Goal: Information Seeking & Learning: Learn about a topic

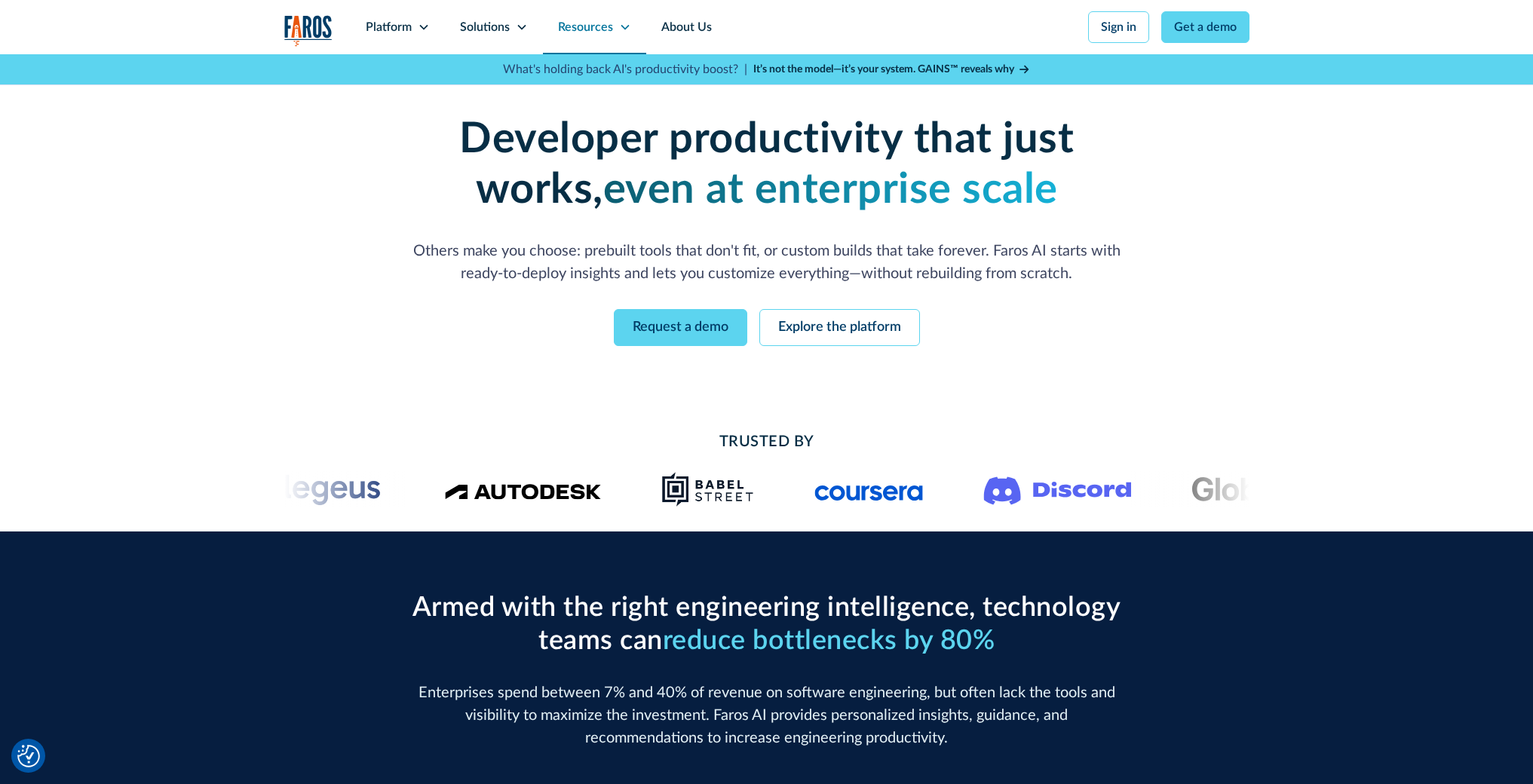
click at [622, 24] on icon at bounding box center [626, 27] width 12 height 12
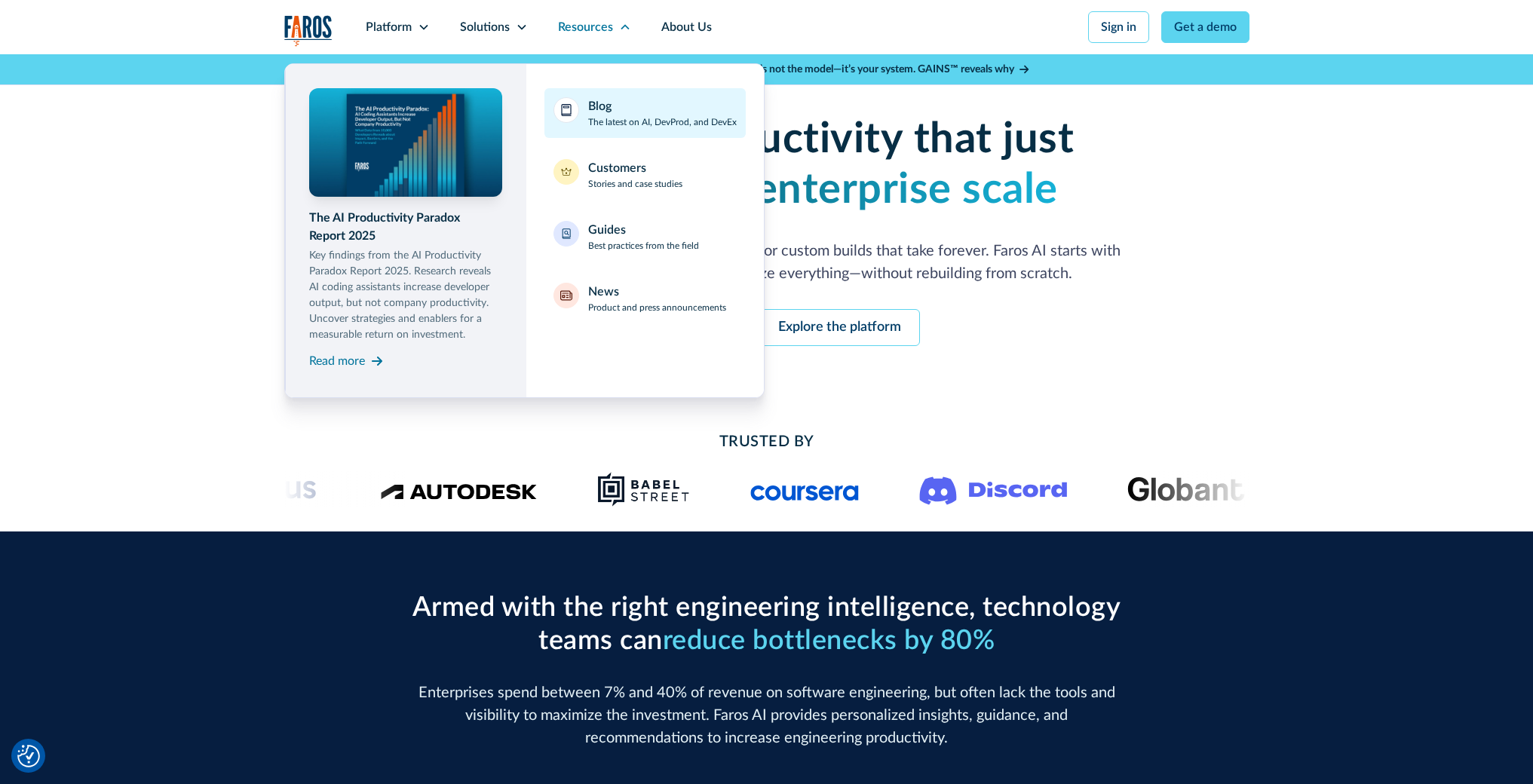
click at [598, 111] on div "Blog" at bounding box center [600, 107] width 24 height 18
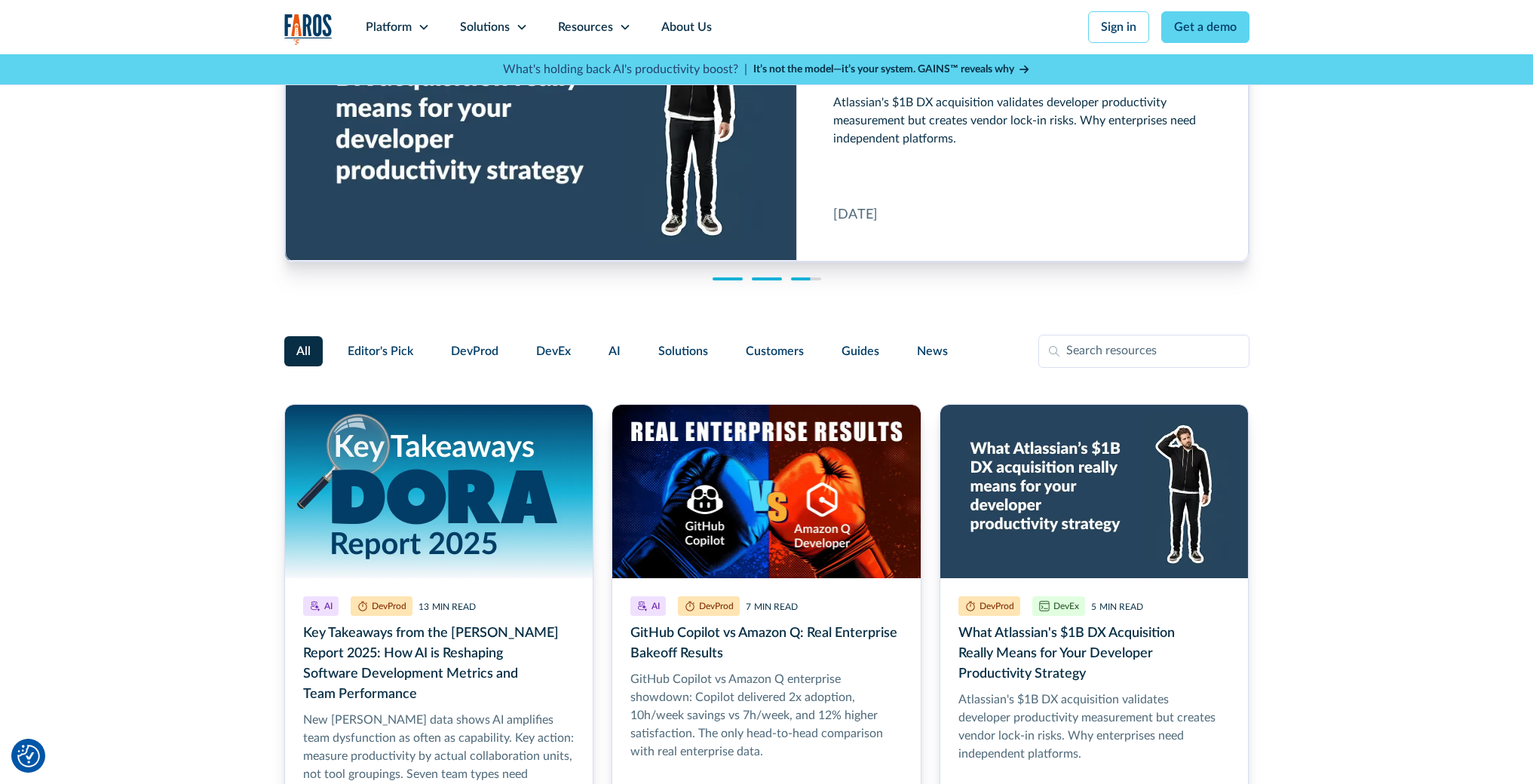
scroll to position [120, 0]
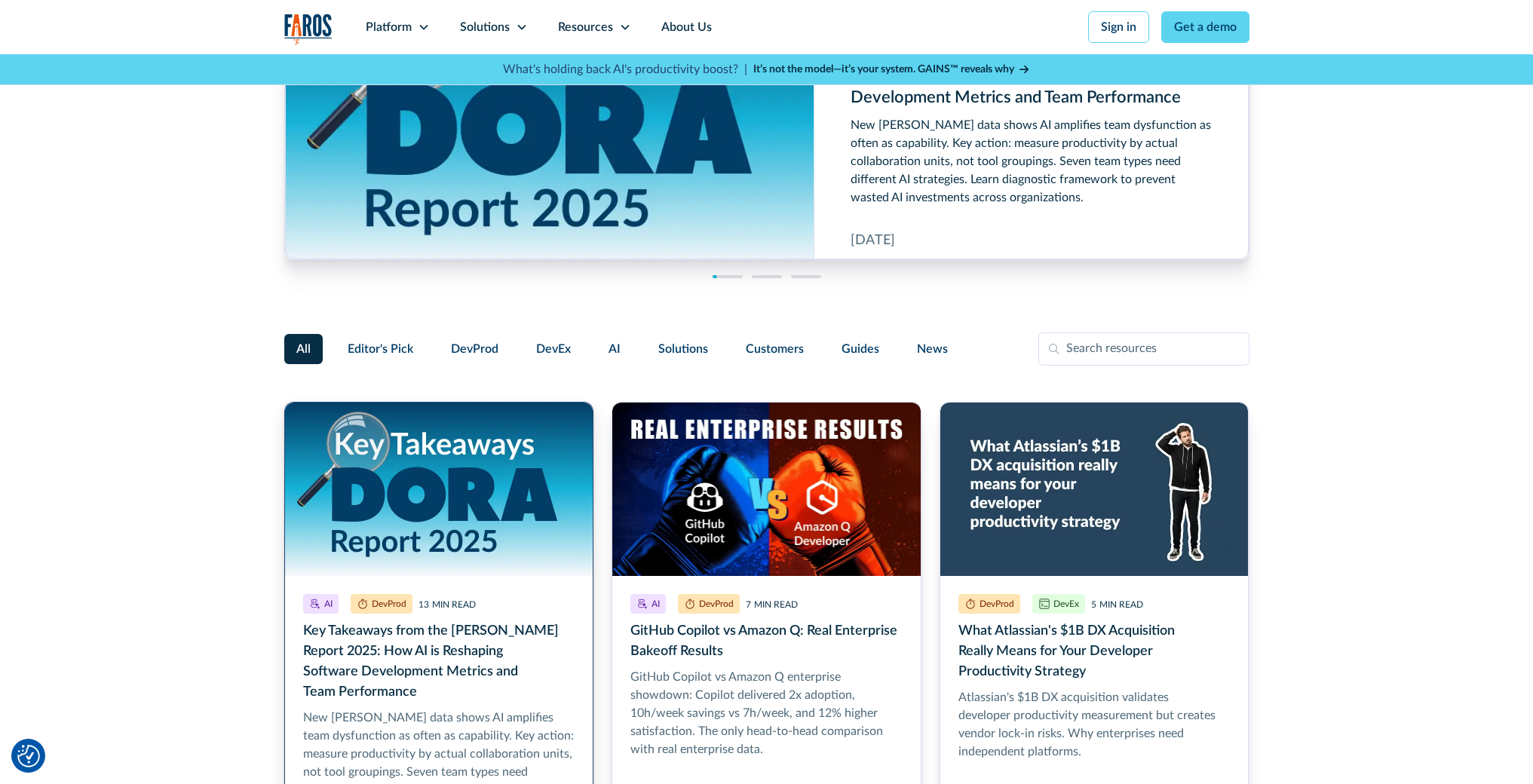
click at [466, 656] on link "Key Takeaways from the DORA Report 2025: How AI is Reshaping Software Developme…" at bounding box center [439, 649] width 310 height 494
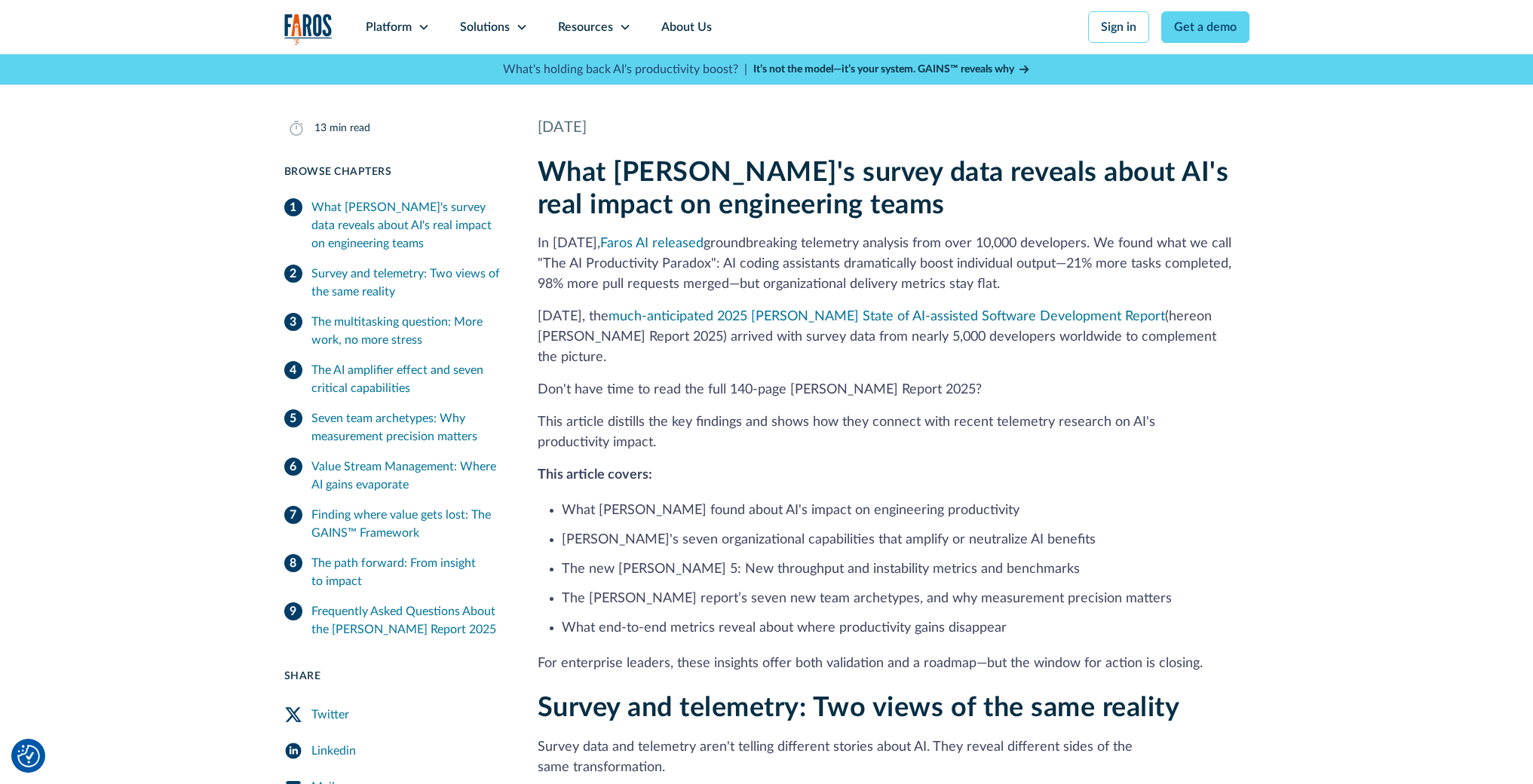
scroll to position [350, 0]
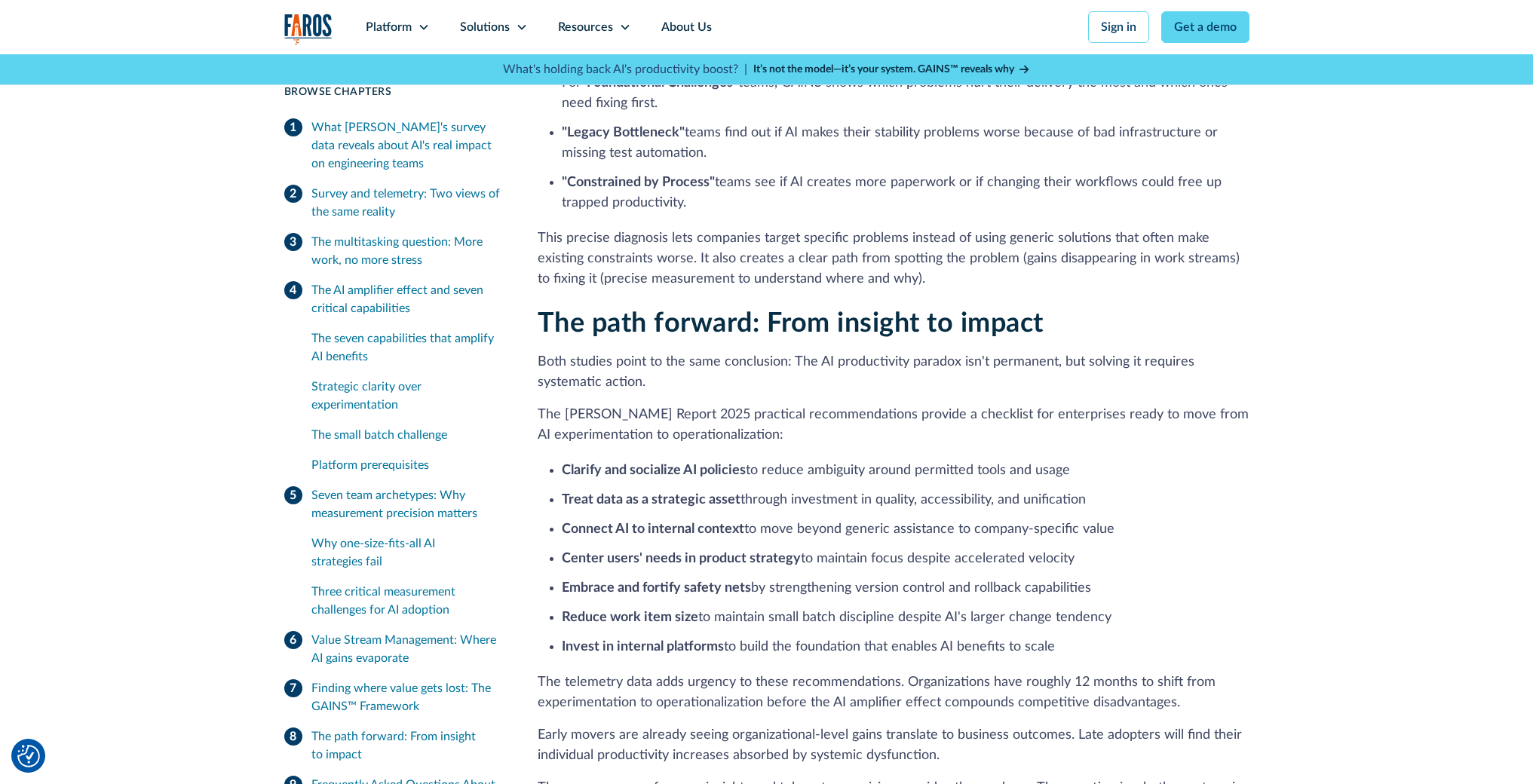
scroll to position [7739, 0]
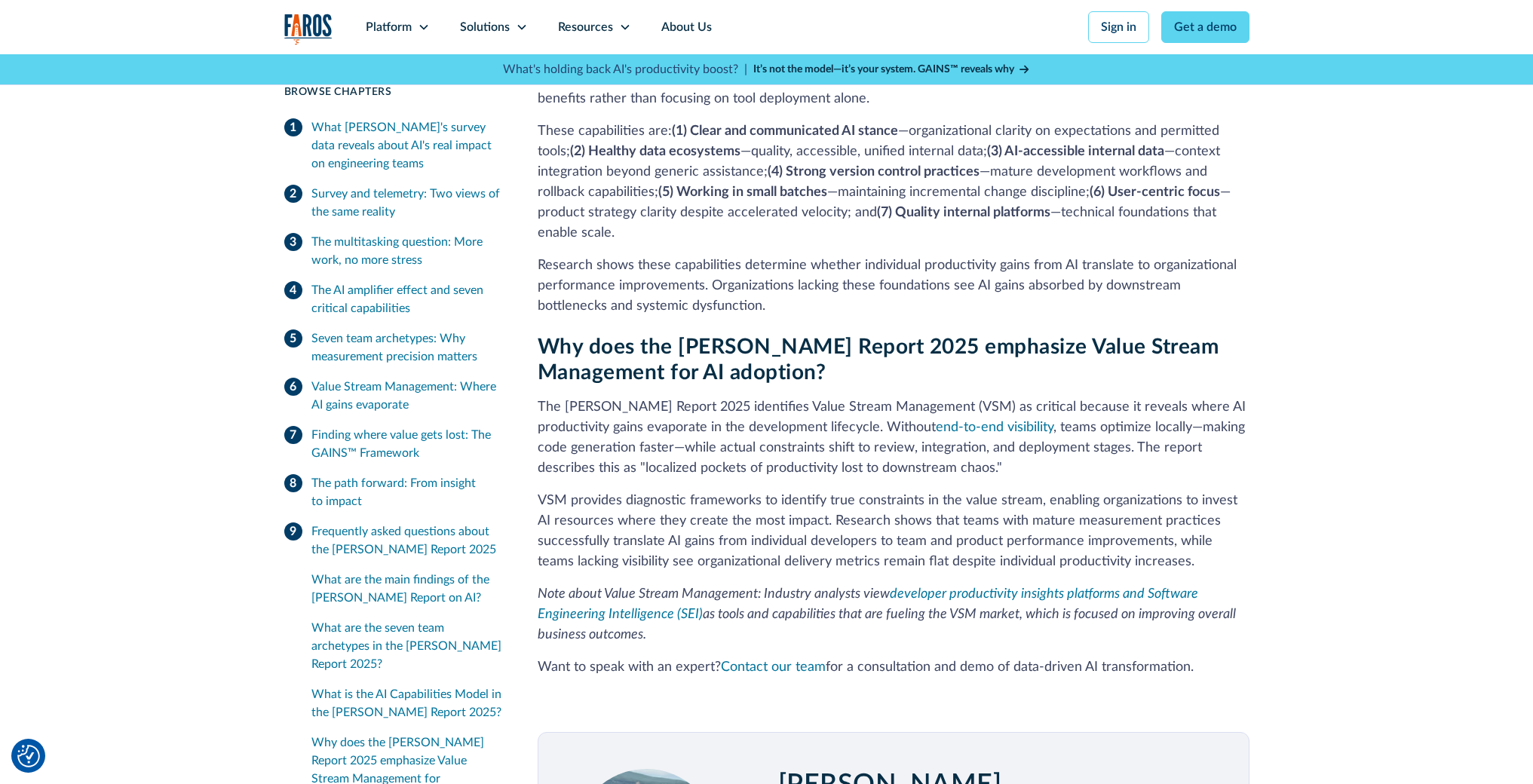
scroll to position [9230, 0]
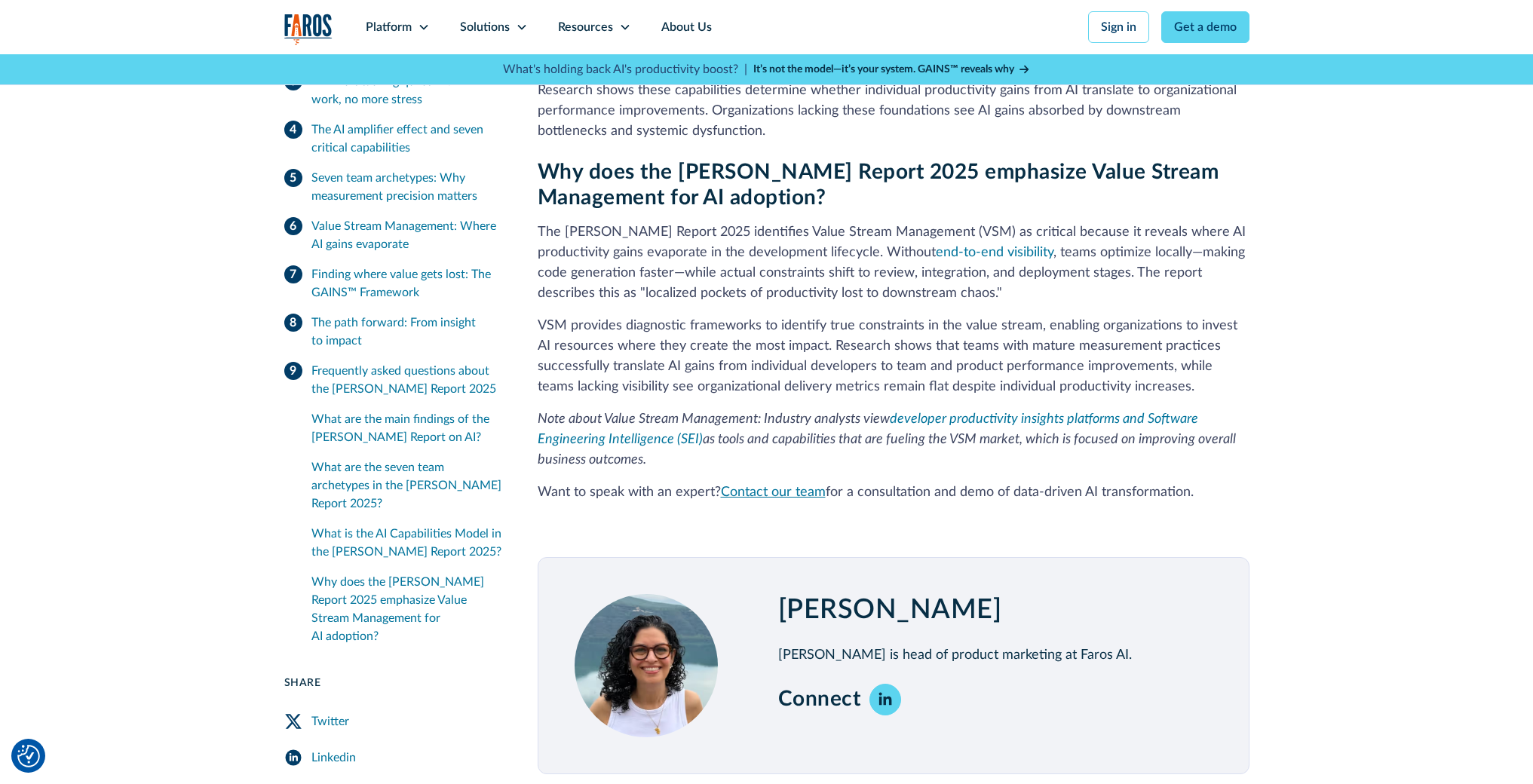
click at [780, 485] on link "Contact our team" at bounding box center [773, 492] width 105 height 14
click at [751, 485] on link "Contact our team" at bounding box center [773, 492] width 105 height 14
click at [763, 485] on link "Contact our team" at bounding box center [773, 492] width 105 height 14
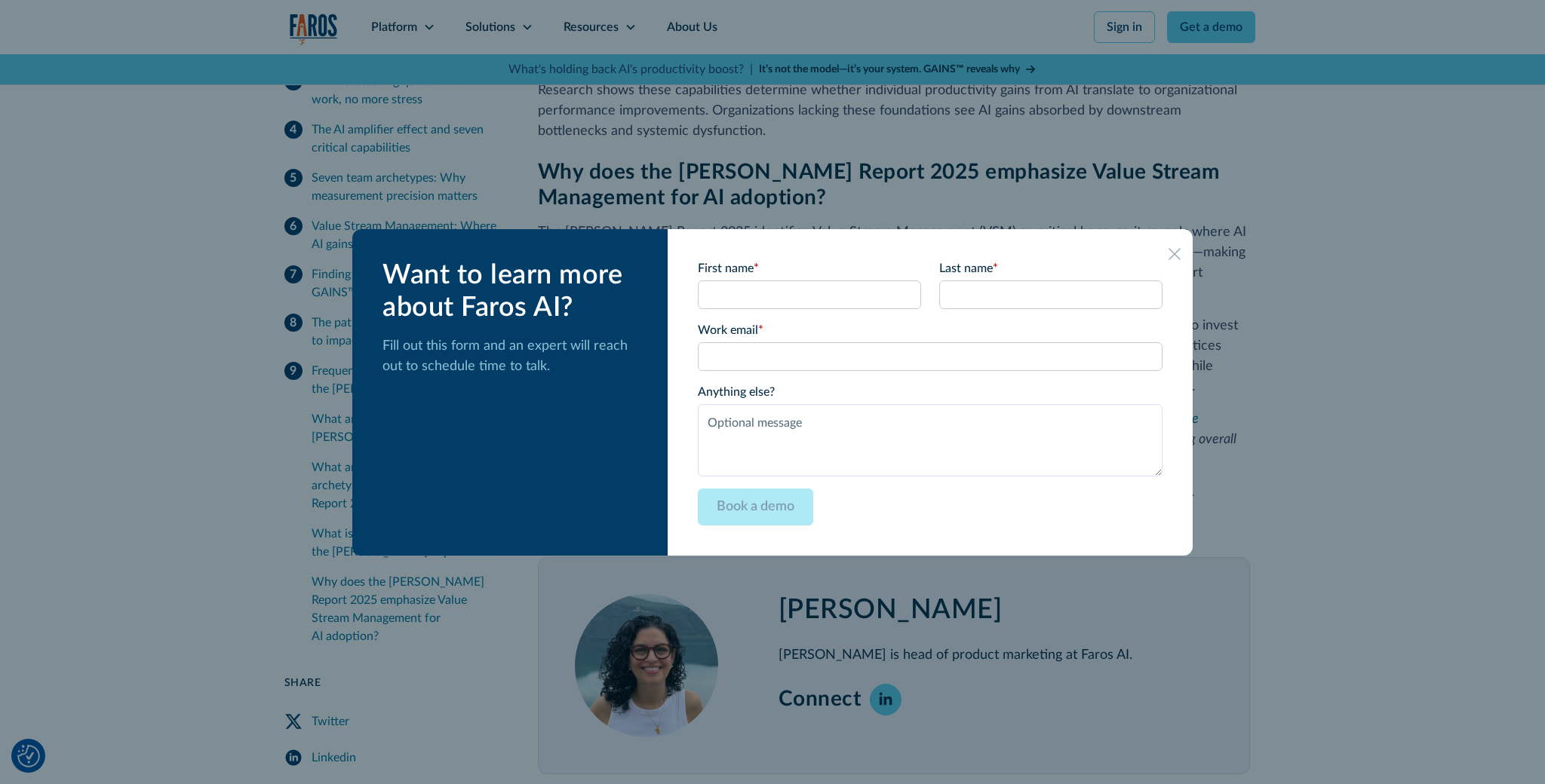
click at [197, 375] on div at bounding box center [772, 392] width 1545 height 784
click at [1168, 256] on icon at bounding box center [1175, 254] width 12 height 12
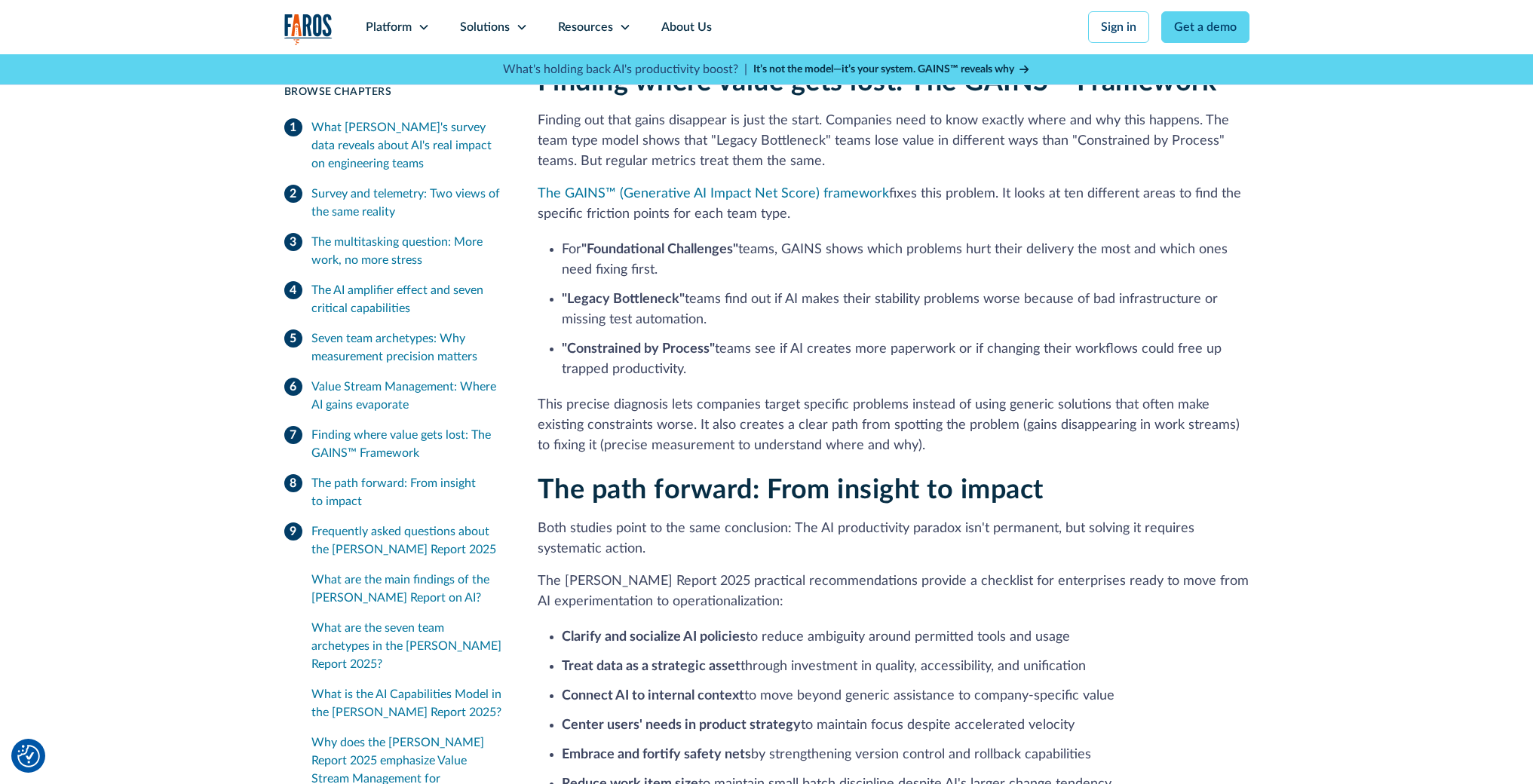
scroll to position [7250, 0]
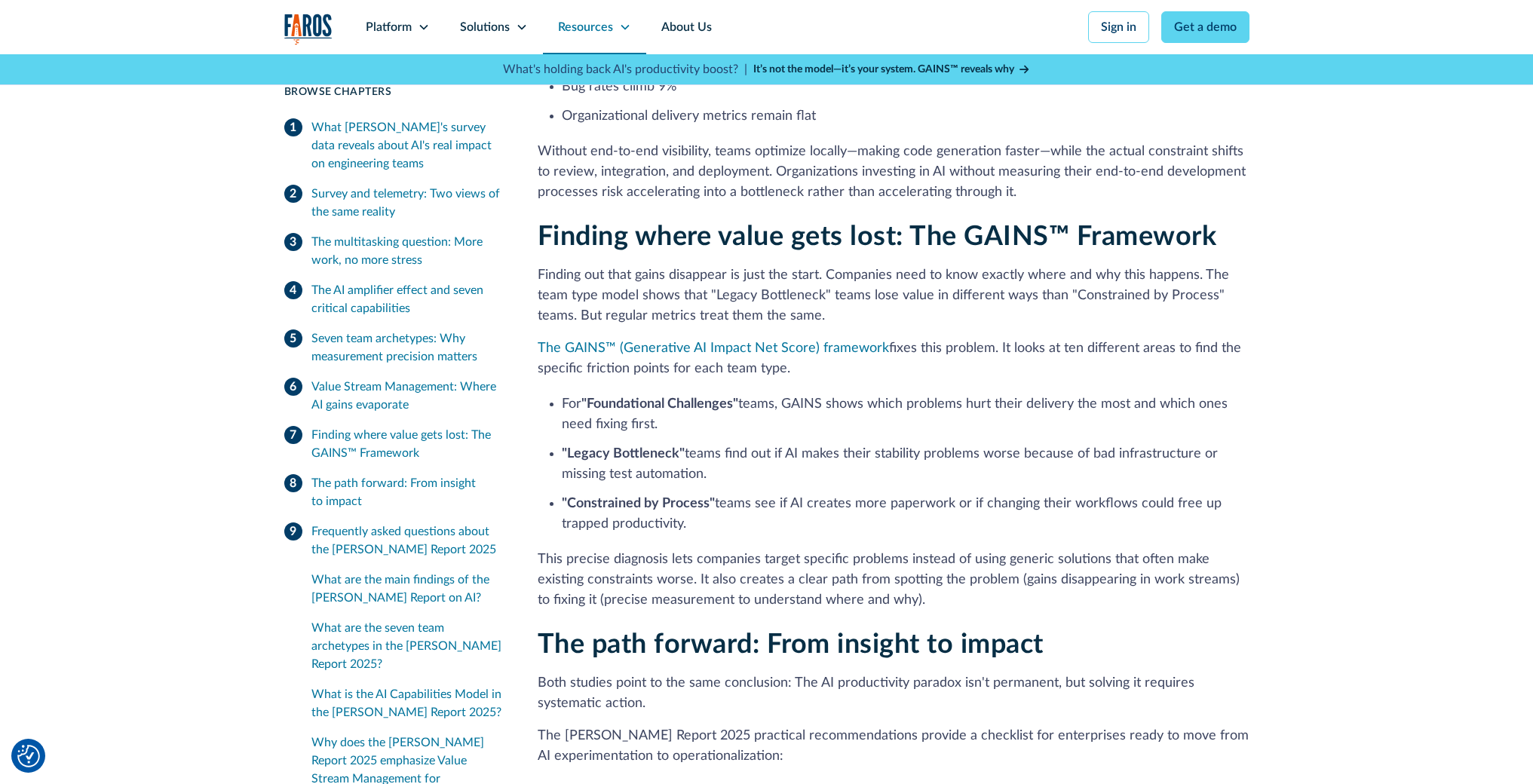
click at [626, 30] on icon at bounding box center [626, 27] width 12 height 12
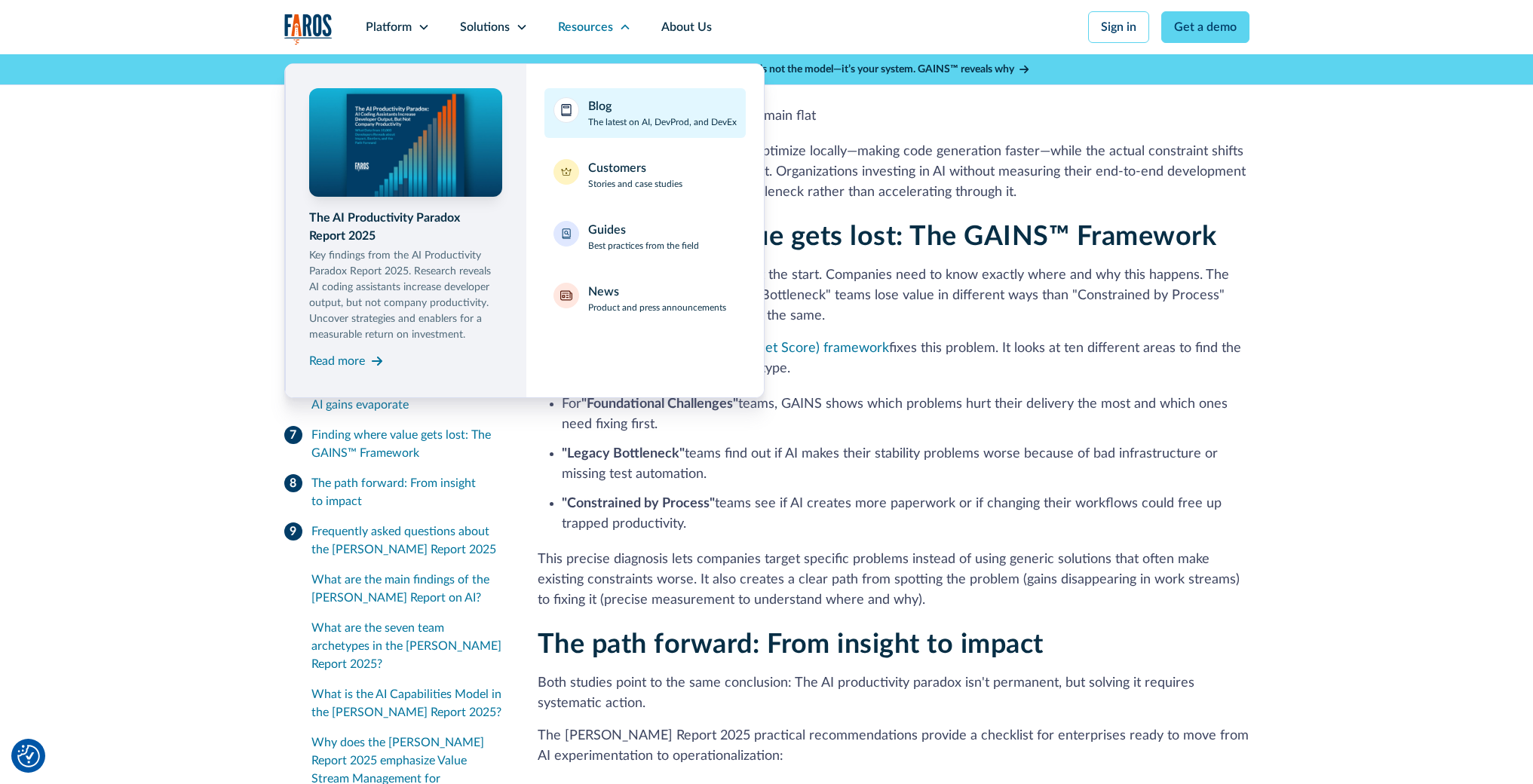
click at [623, 107] on div "Blog The latest on AI, DevProd, and DevEx" at bounding box center [662, 114] width 149 height 32
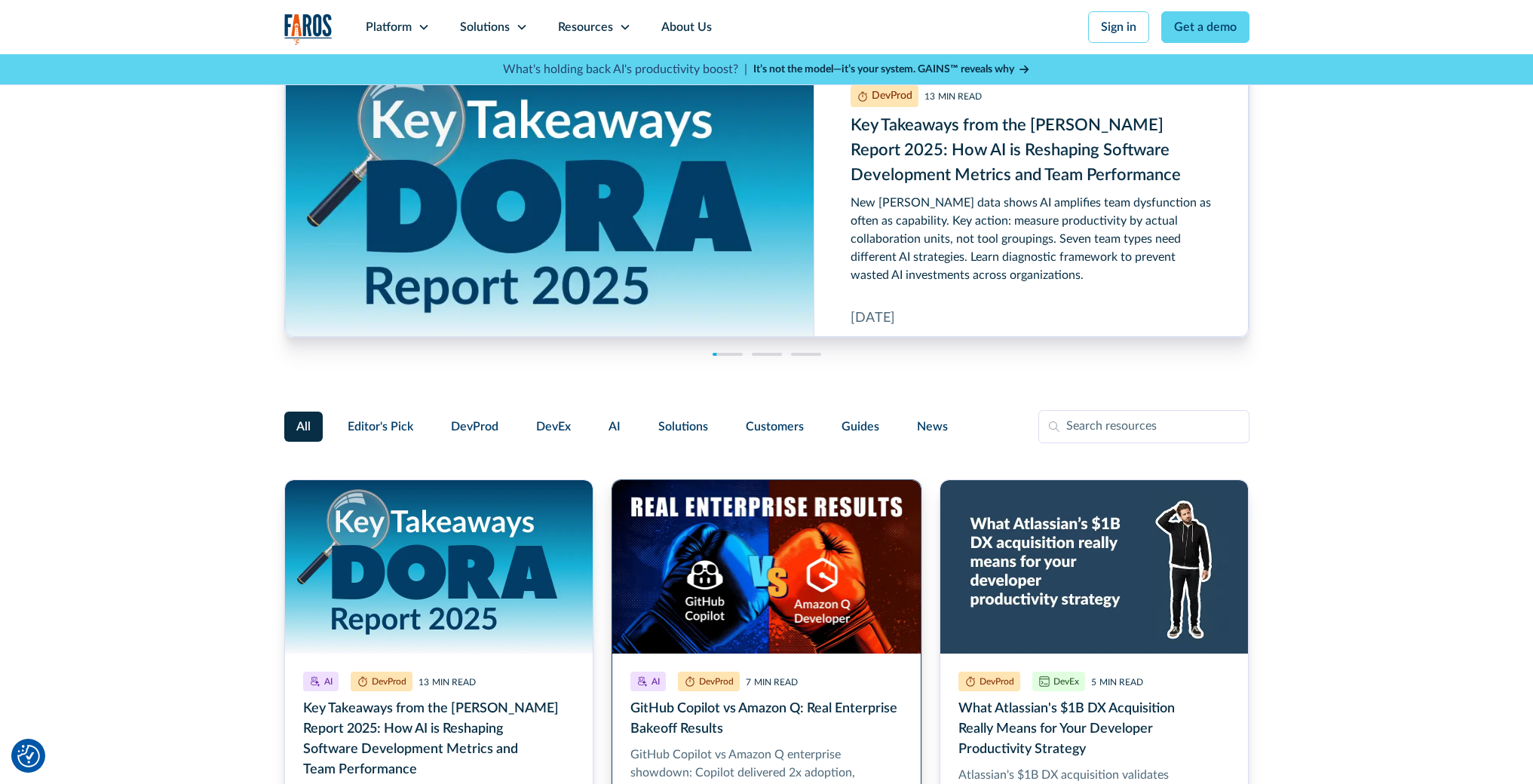
scroll to position [135, 0]
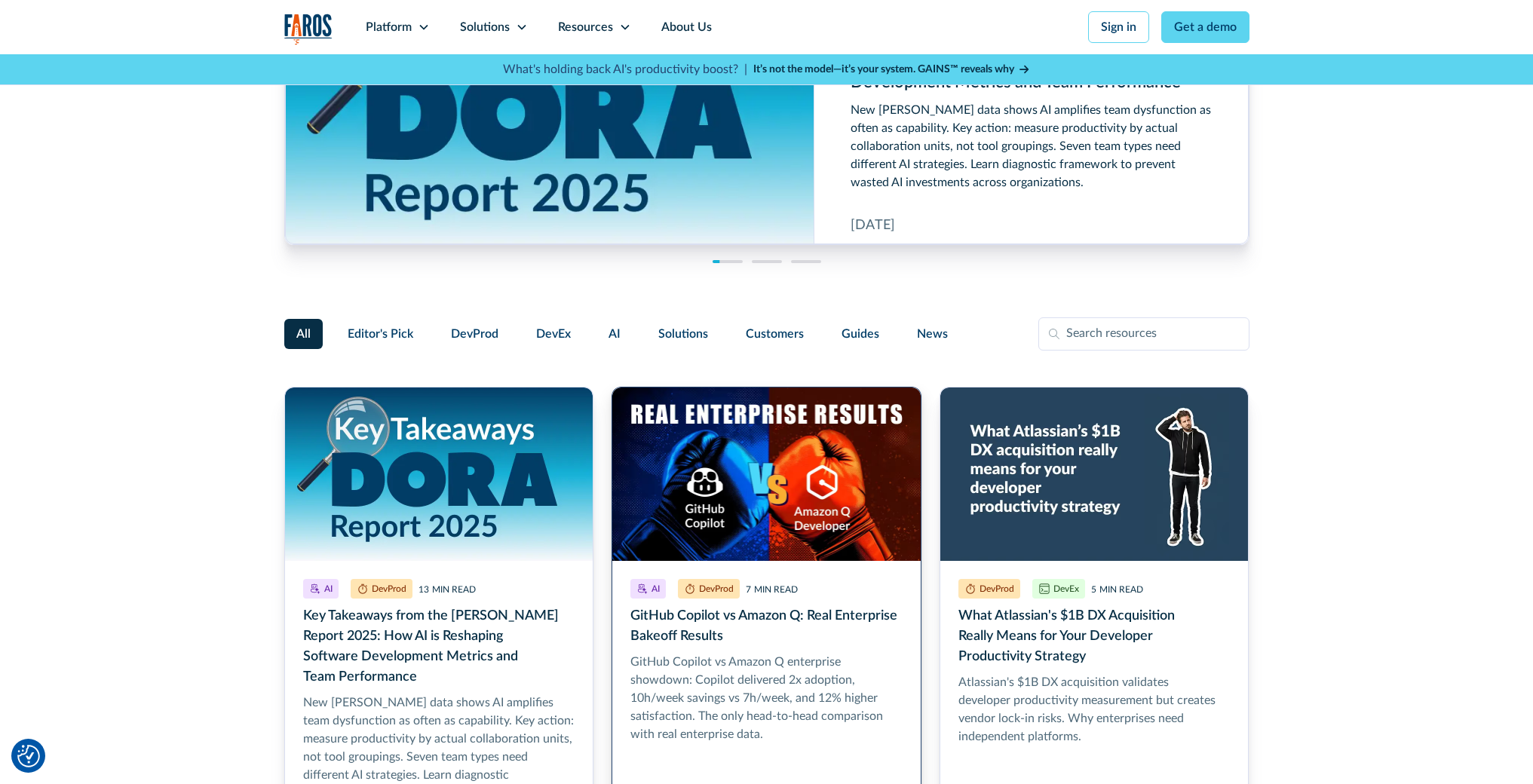
click at [763, 576] on link "GitHub Copilot vs Amazon Q: Real Enterprise Bakeoff Results" at bounding box center [766, 634] width 310 height 494
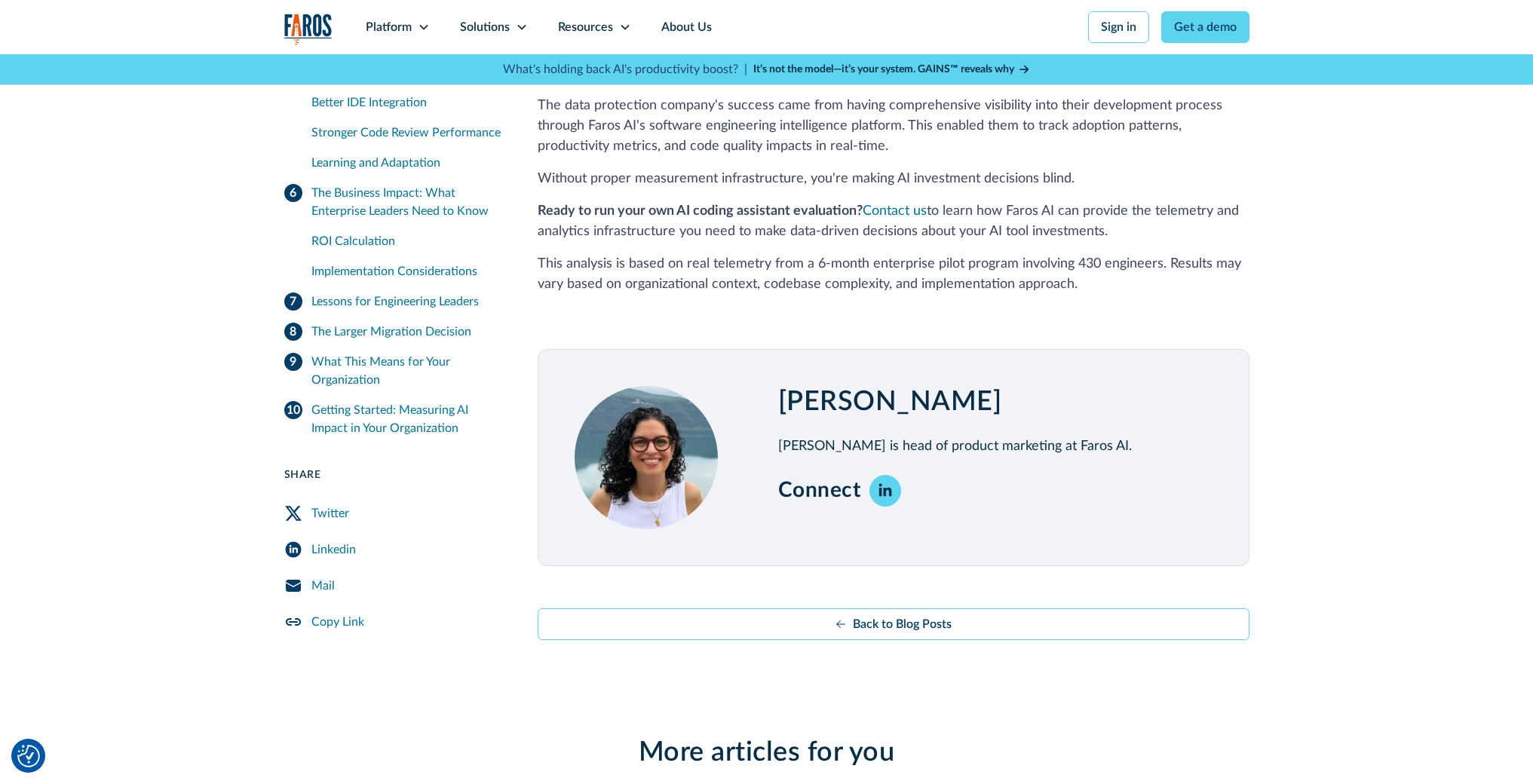
scroll to position [7128, 0]
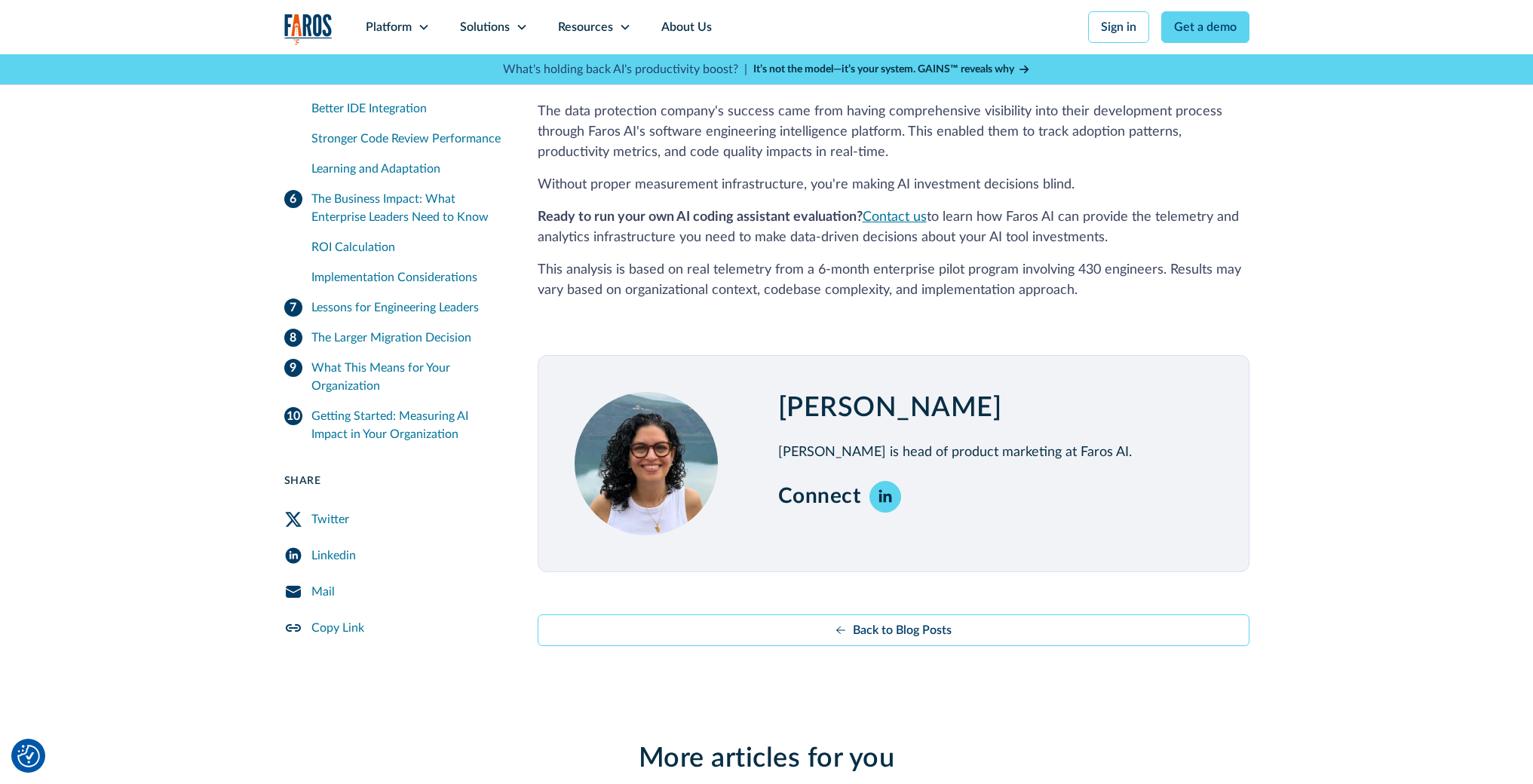
click at [897, 212] on link "Contact us" at bounding box center [895, 217] width 64 height 14
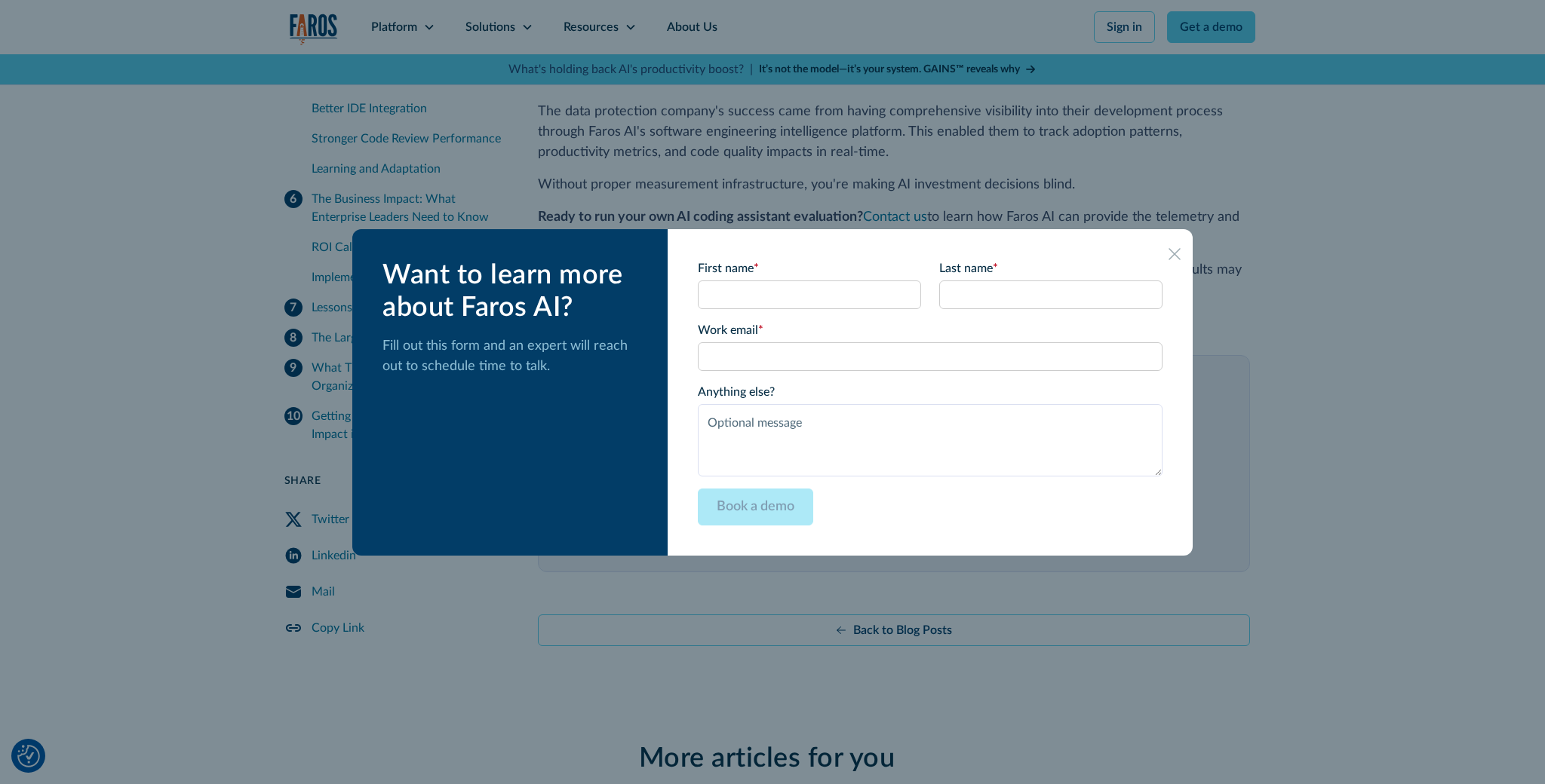
click at [1162, 253] on link at bounding box center [1175, 254] width 24 height 24
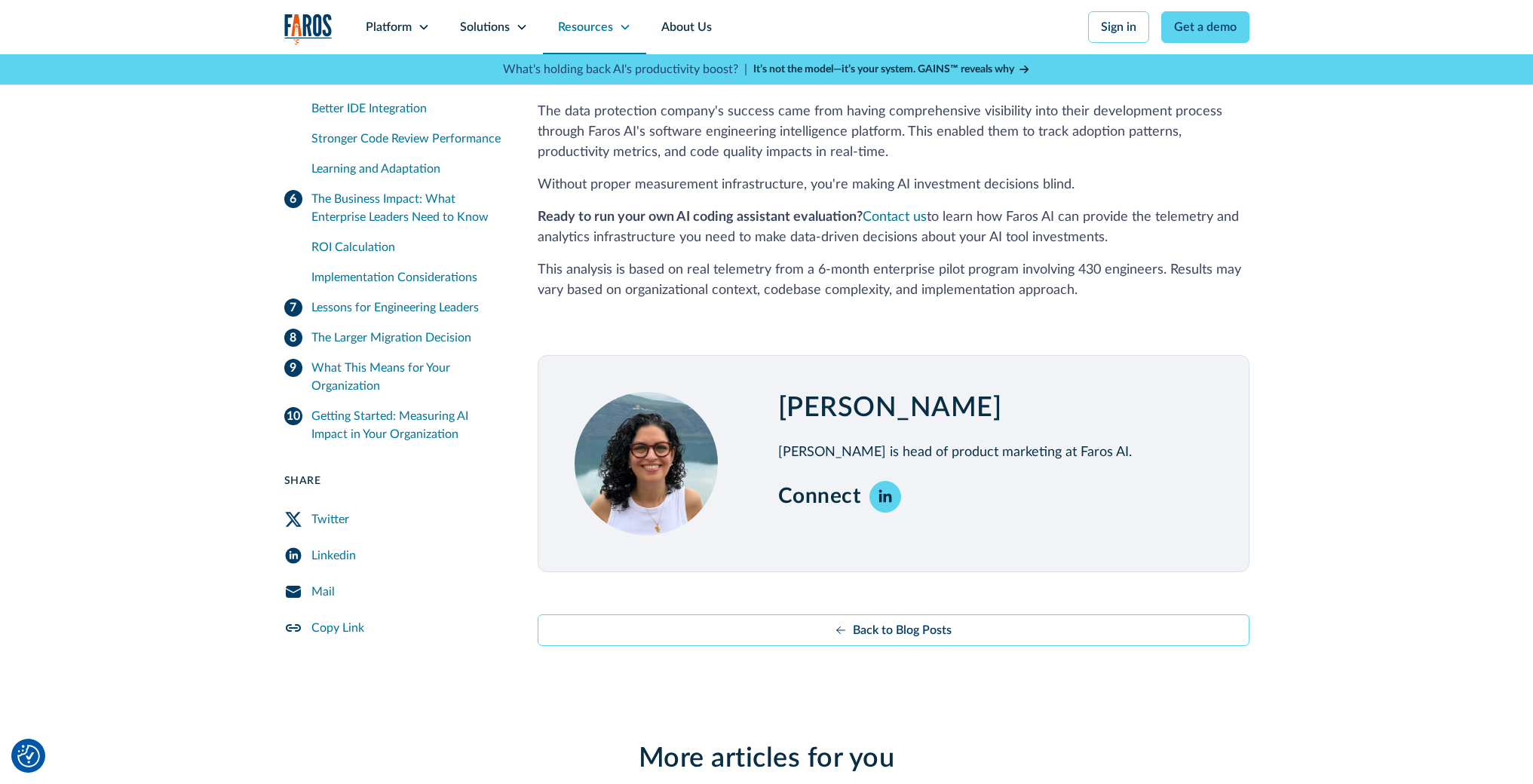
click at [585, 36] on div "Resources" at bounding box center [585, 27] width 55 height 18
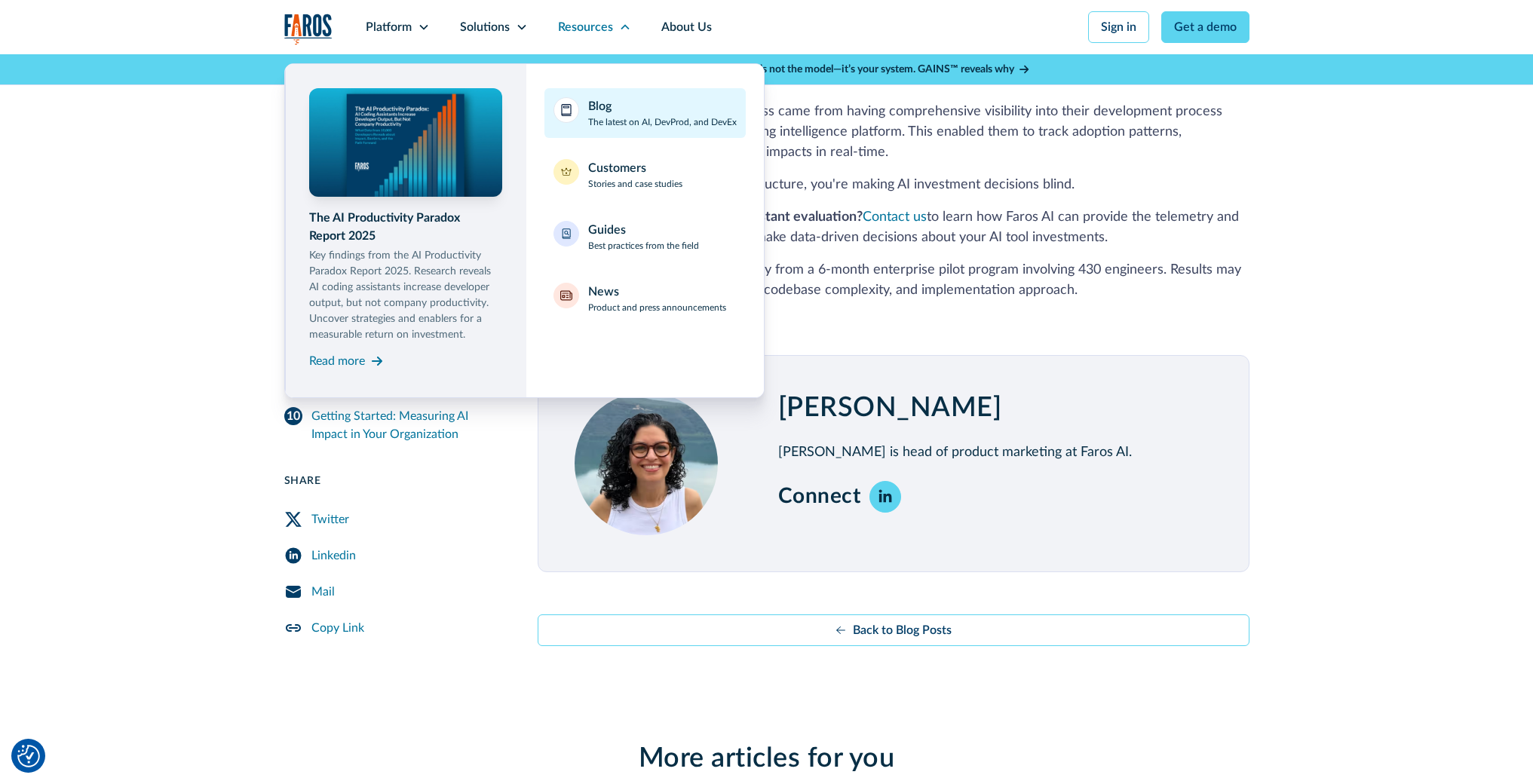
click at [603, 101] on div "Blog" at bounding box center [600, 107] width 24 height 18
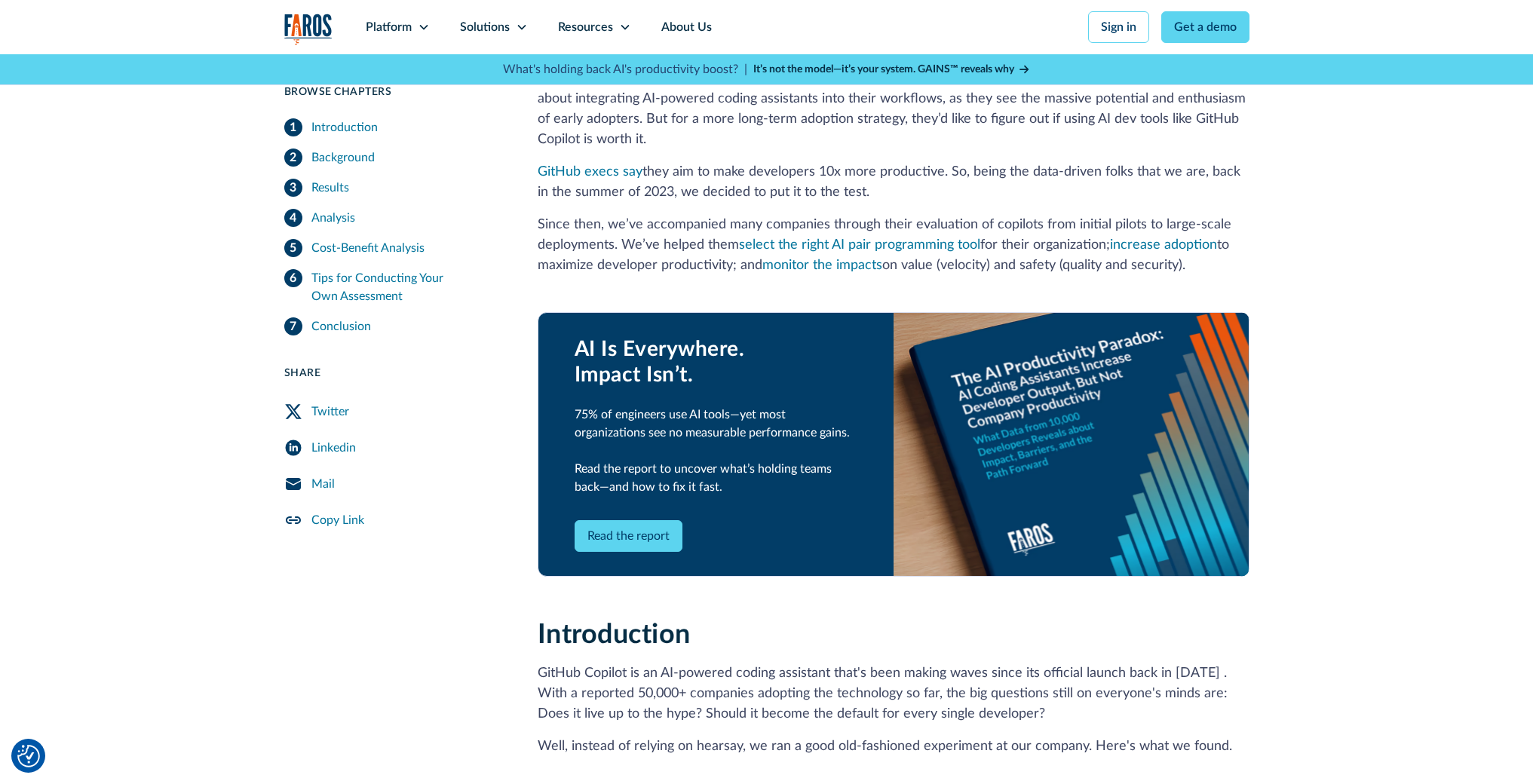
scroll to position [12, 0]
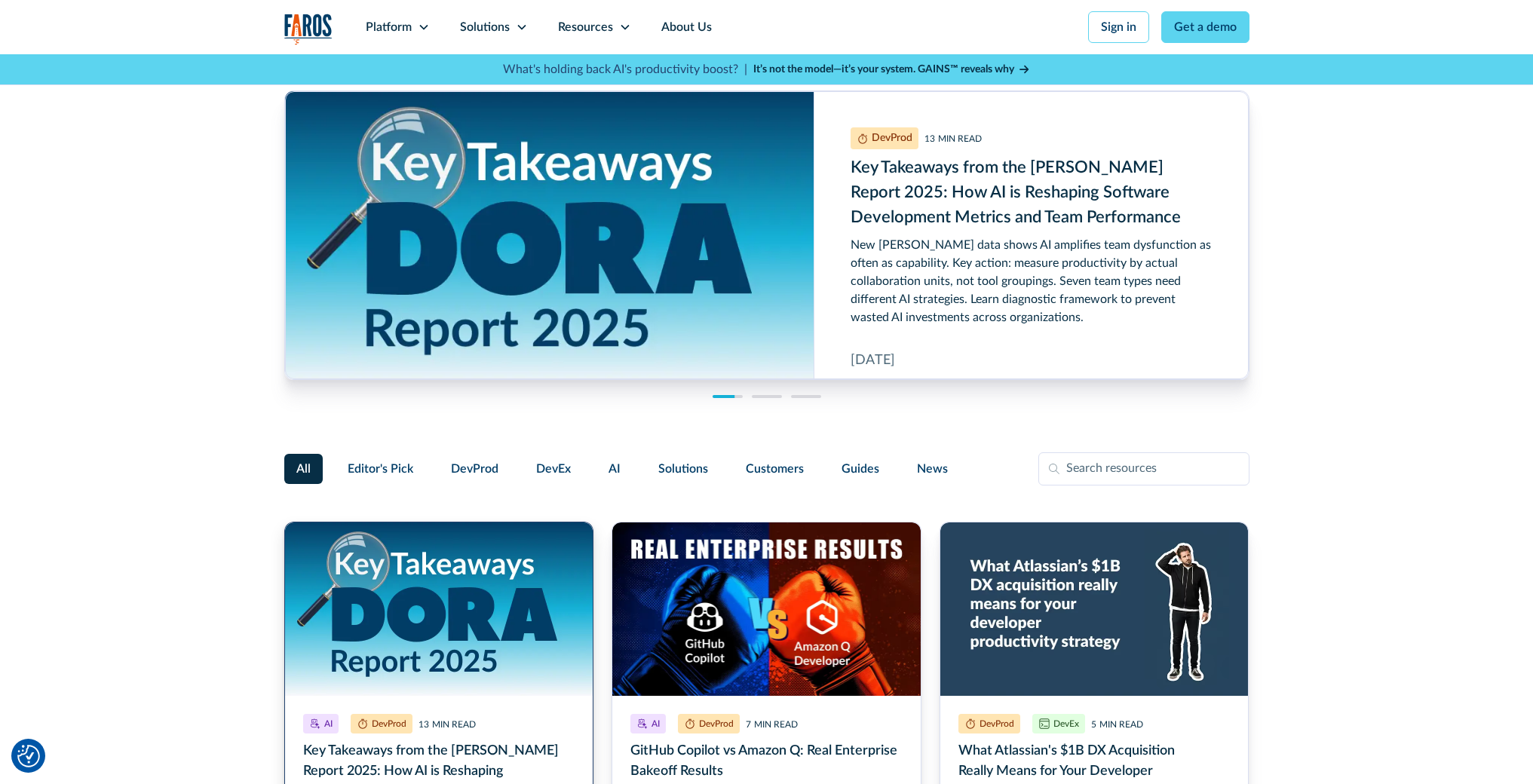
click at [467, 603] on link "Key Takeaways from the DORA Report 2025: How AI is Reshaping Software Developme…" at bounding box center [439, 769] width 310 height 494
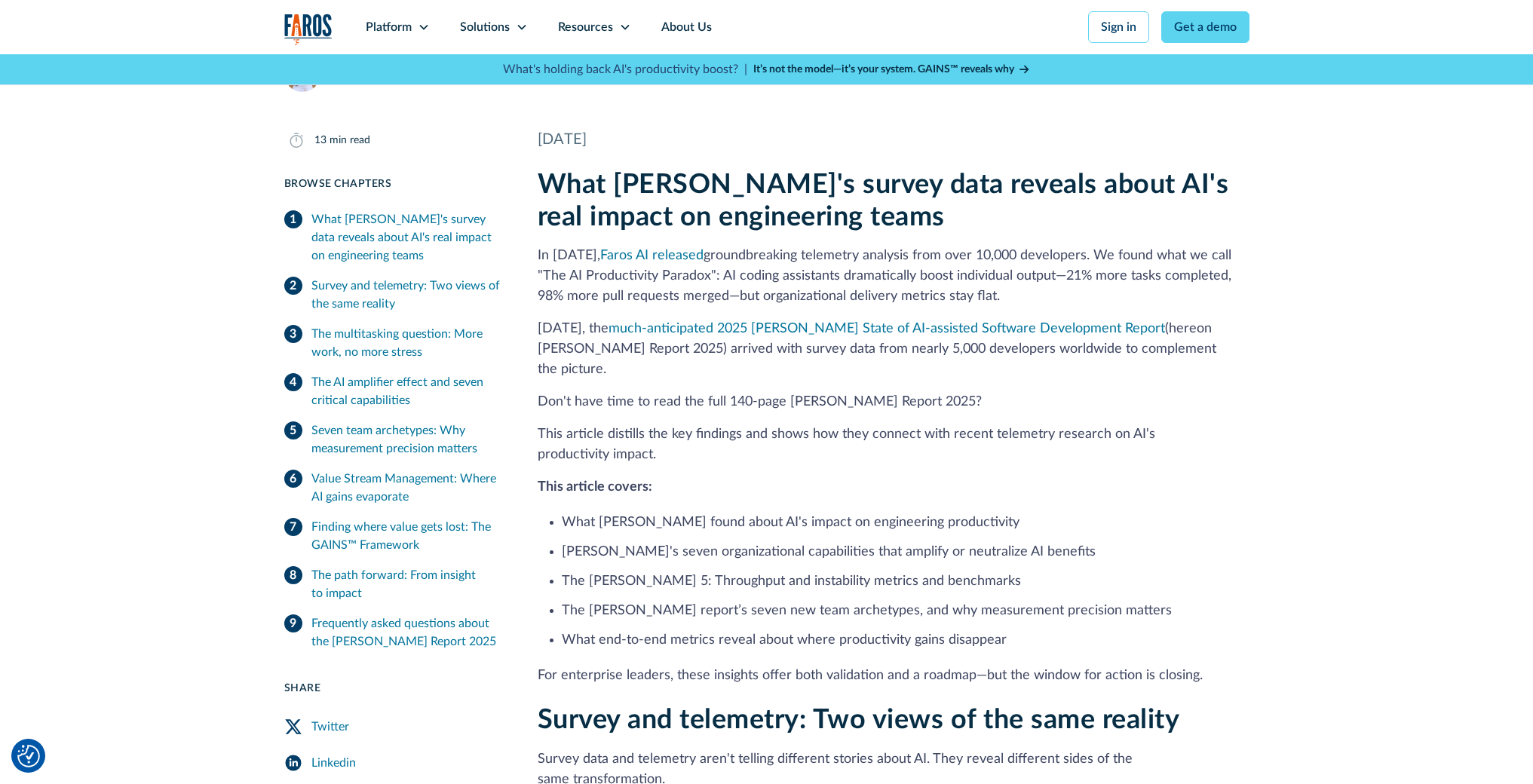
scroll to position [519, 0]
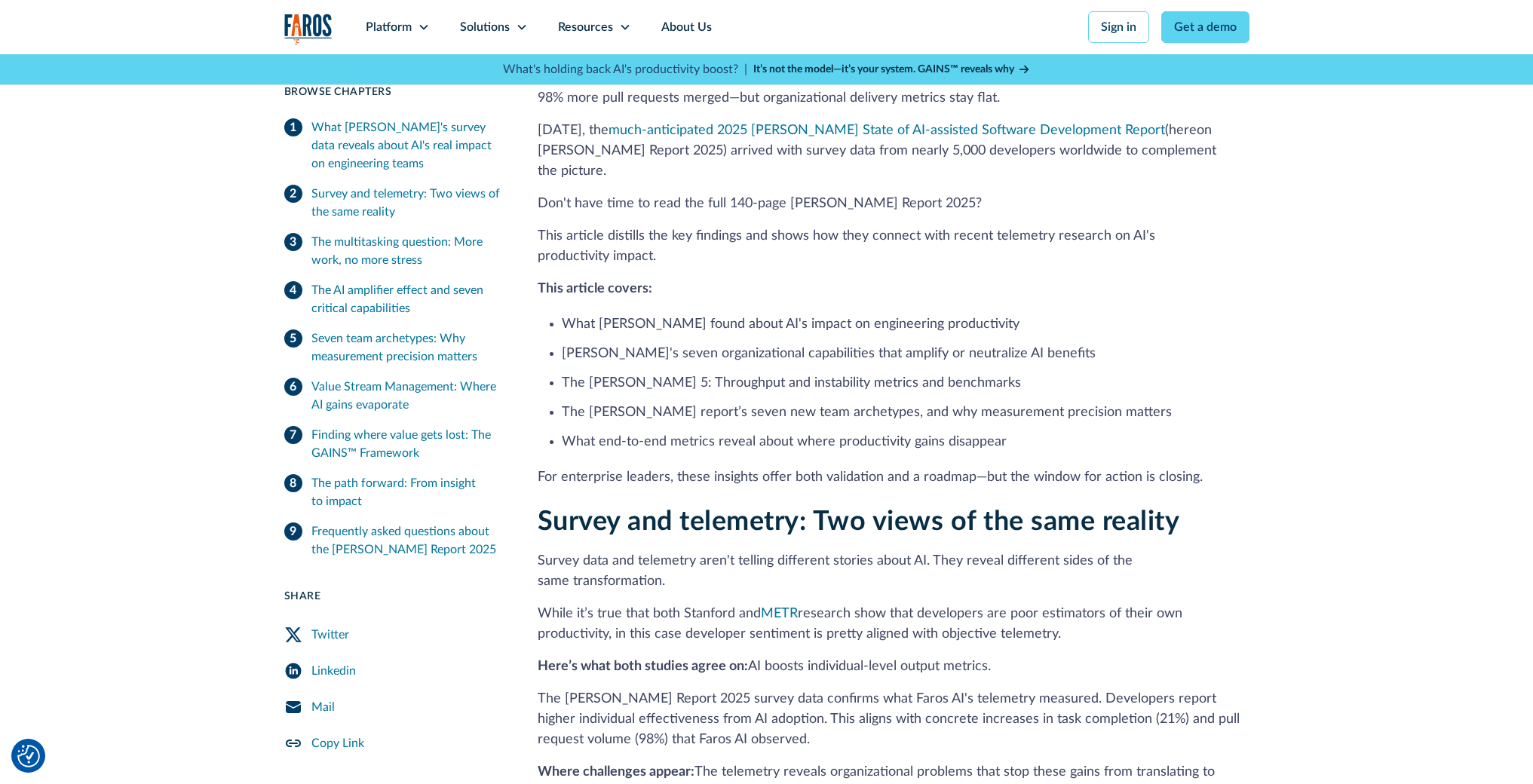
click at [399, 297] on div "The AI amplifier effect and seven critical capabilities" at bounding box center [406, 299] width 190 height 37
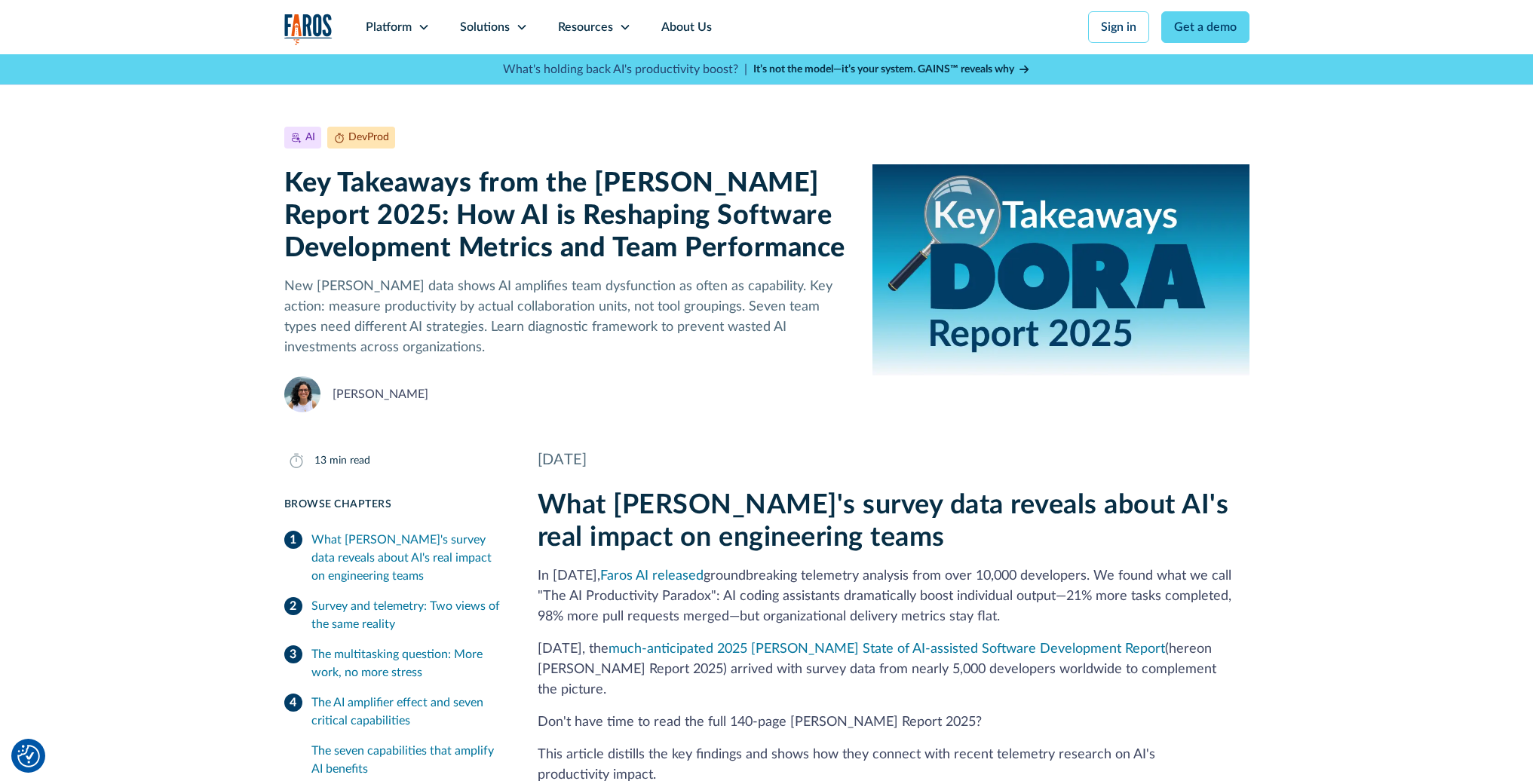
click at [140, 174] on div "AI DevProd September 25, 2025 13 min read Key Takeaways from the DORA Report 20…" at bounding box center [766, 233] width 1533 height 358
click at [622, 30] on icon at bounding box center [626, 27] width 12 height 12
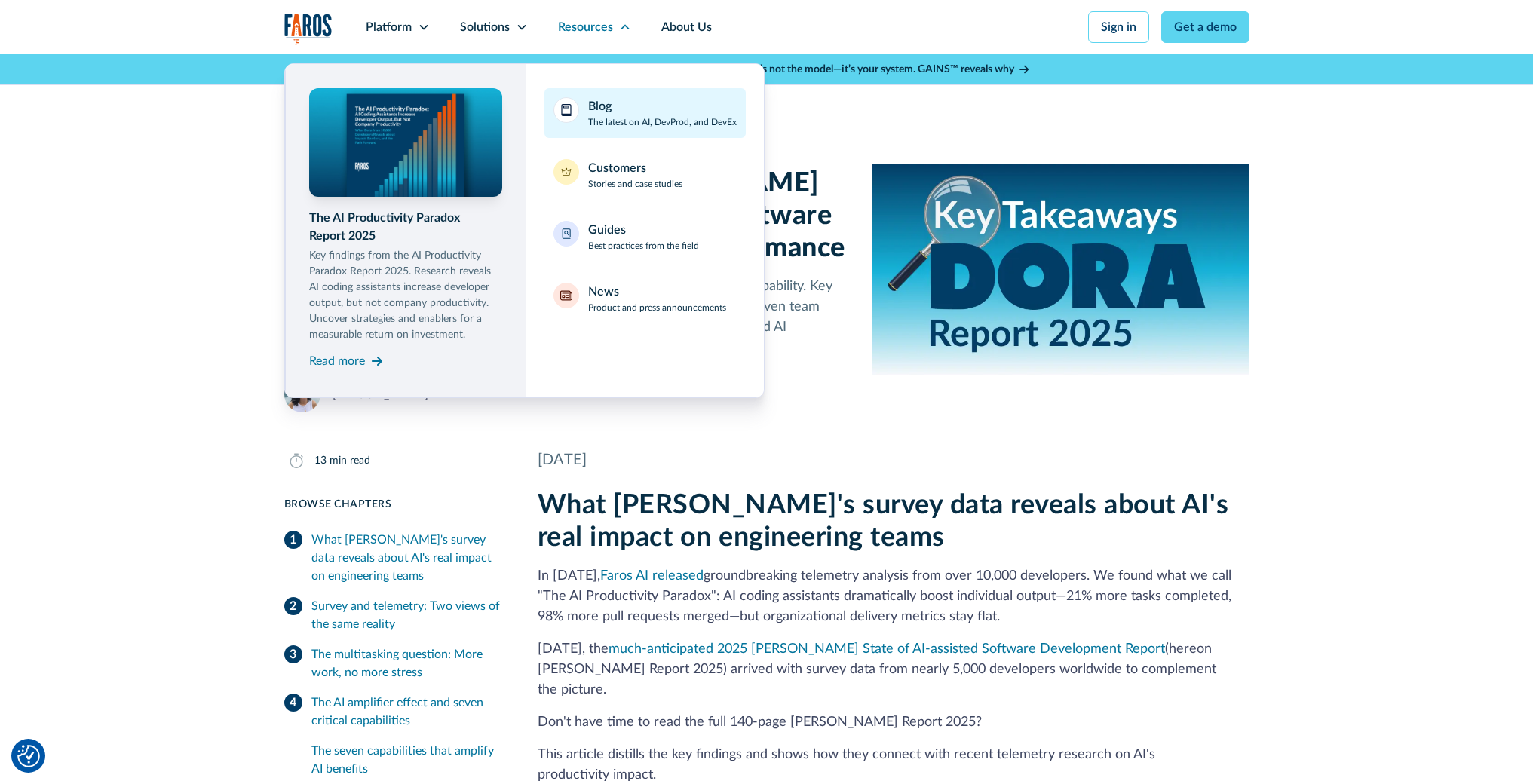
click at [646, 123] on p "The latest on AI, DevProd, and DevEx" at bounding box center [662, 122] width 149 height 14
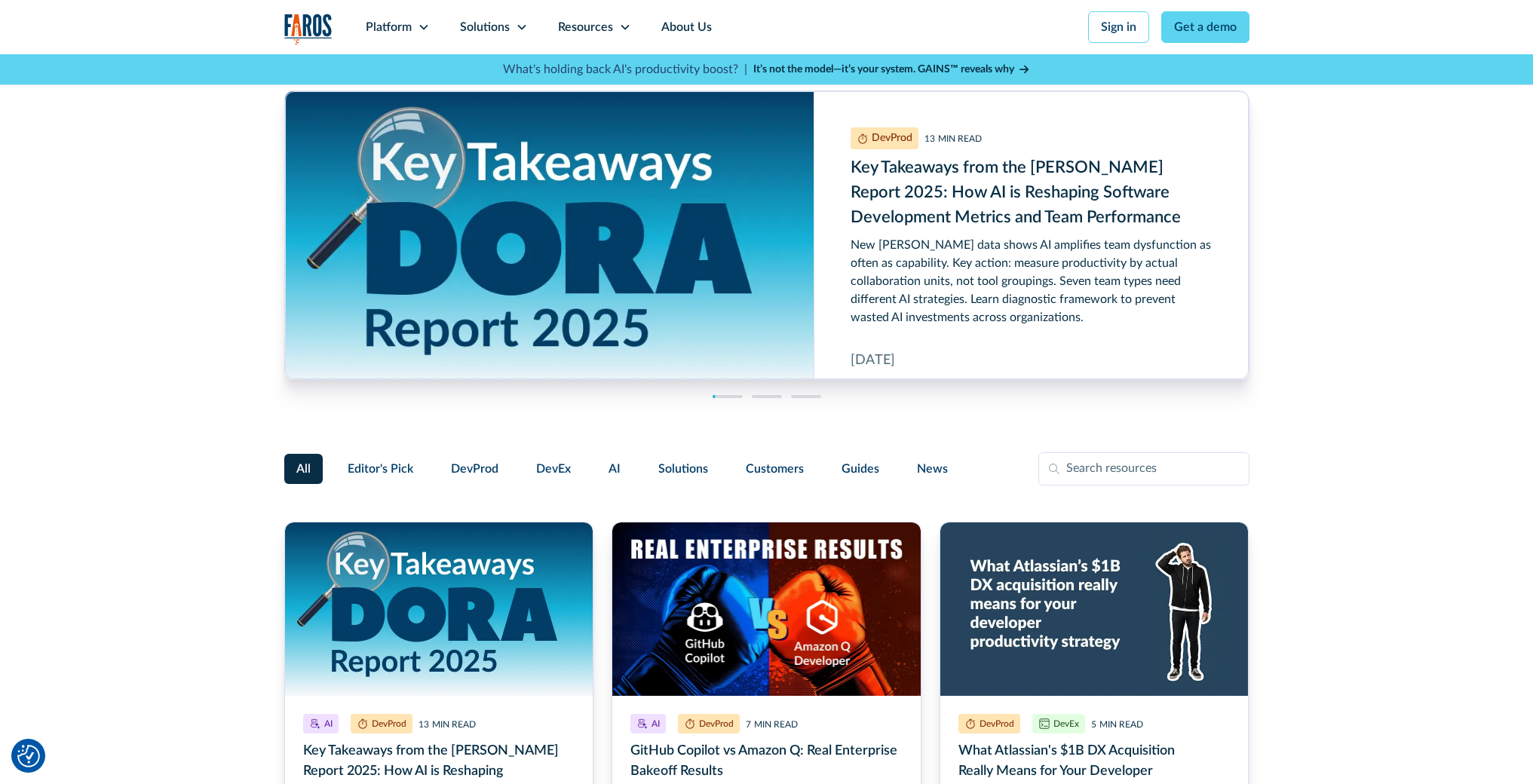
click at [479, 551] on link "Key Takeaways from the DORA Report 2025: How AI is Reshaping Software Developme…" at bounding box center [439, 769] width 310 height 494
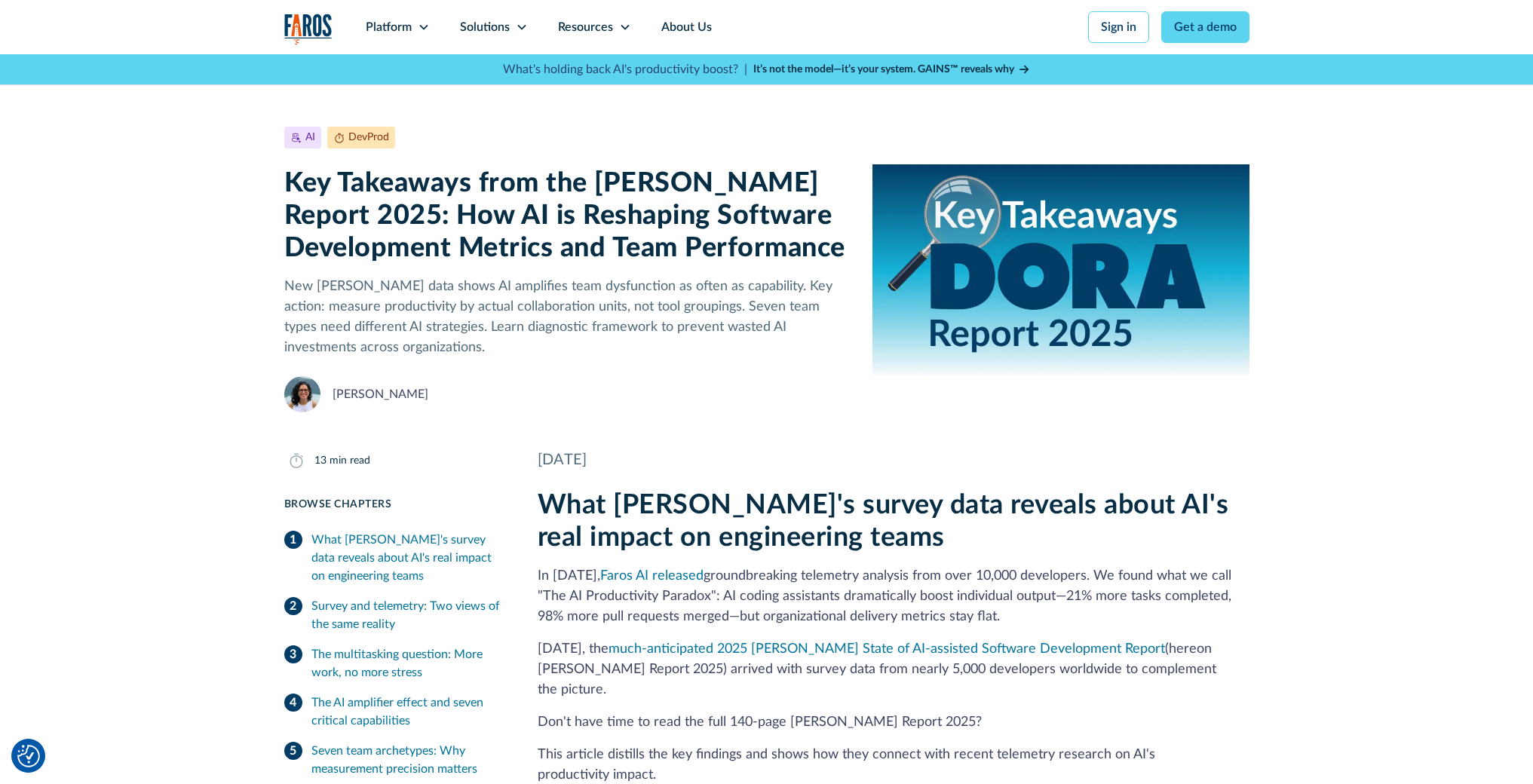
click at [177, 318] on div "AI DevProd [DATE] 13 min read Key Takeaways from the [PERSON_NAME] Report 2025:…" at bounding box center [766, 233] width 1533 height 358
